Goal: Transaction & Acquisition: Purchase product/service

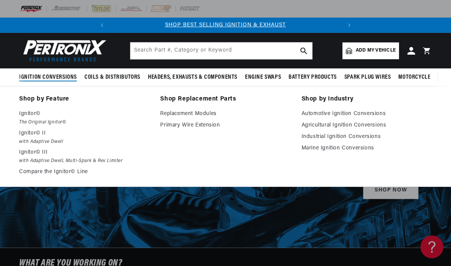
click at [323, 115] on link "Automotive Ignition Conversions" at bounding box center [367, 113] width 130 height 9
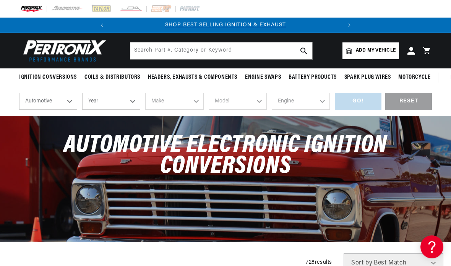
click at [68, 101] on select "Automotive Agricultural Industrial Marine Motorcycle" at bounding box center [48, 101] width 58 height 17
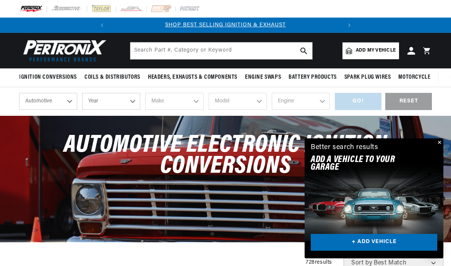
click at [125, 105] on select "Year 2026 2025 2024 2023 2022 2021 2020 2019 2018 2017 2016 2015 2014 2013 2012…" at bounding box center [111, 101] width 58 height 17
click at [132, 103] on select "Year 2026 2025 2024 2023 2022 2021 2020 2019 2018 2017 2016 2015 2014 2013 2012…" at bounding box center [111, 101] width 58 height 17
select select "1959"
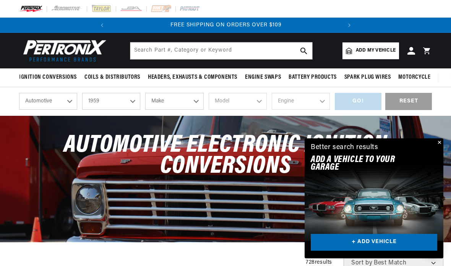
click at [191, 102] on select "Make Alfa Romeo American Motors Aston Martin Austin Healey Buick Cadillac Chevr…" at bounding box center [174, 101] width 58 height 17
select select "American-Motors"
click at [260, 103] on select "Model Ambassador American Rambler Rebel" at bounding box center [238, 101] width 58 height 17
select select "Rambler"
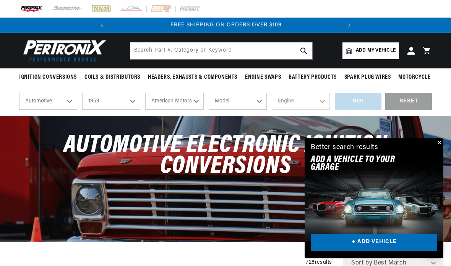
select select "Rambler"
click at [320, 101] on select "Engine 3.2L" at bounding box center [301, 101] width 58 height 17
select select "3.2L"
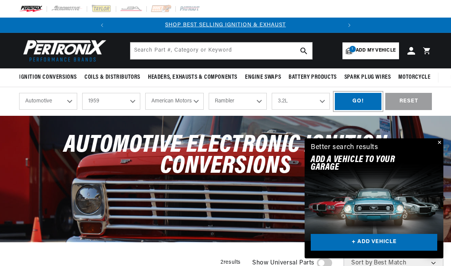
click at [357, 101] on div "GO!" at bounding box center [358, 101] width 47 height 17
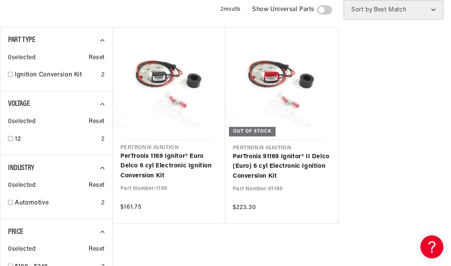
scroll to position [118, 0]
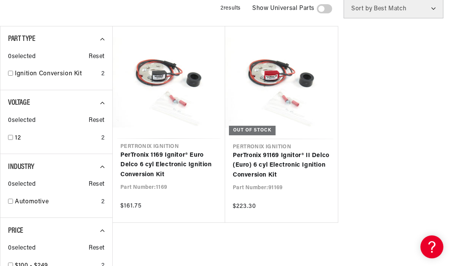
click at [288, 151] on link "PerTronix 91169 Ignitor® II Delco (Euro) 6 cyl Electronic Ignition Conversion K…" at bounding box center [282, 165] width 98 height 29
click at [288, 173] on link "PerTronix 91169 Ignitor® II Delco (Euro) 6 cyl Electronic Ignition Conversion K…" at bounding box center [282, 165] width 98 height 29
click at [155, 161] on link "PerTronix 1169 Ignitor® Euro Delco 6 cyl Electronic Ignition Conversion Kit" at bounding box center [169, 165] width 97 height 29
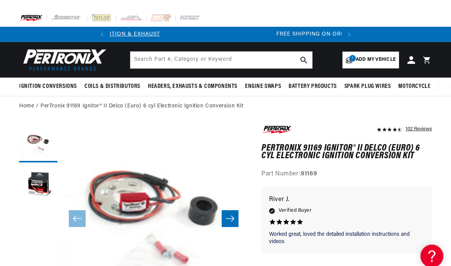
scroll to position [0, 232]
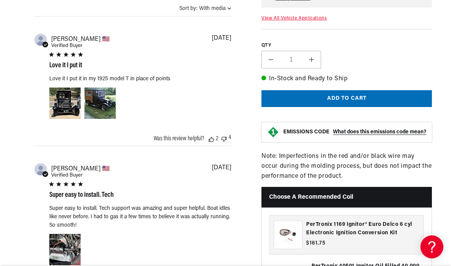
click at [213, 256] on div "customer reviews" at bounding box center [140, 250] width 182 height 32
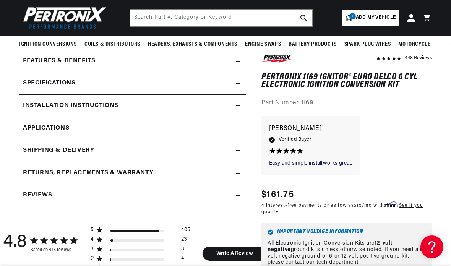
scroll to position [0, 232]
click at [239, 130] on link "Applications" at bounding box center [132, 128] width 227 height 23
